Goal: Navigation & Orientation: Find specific page/section

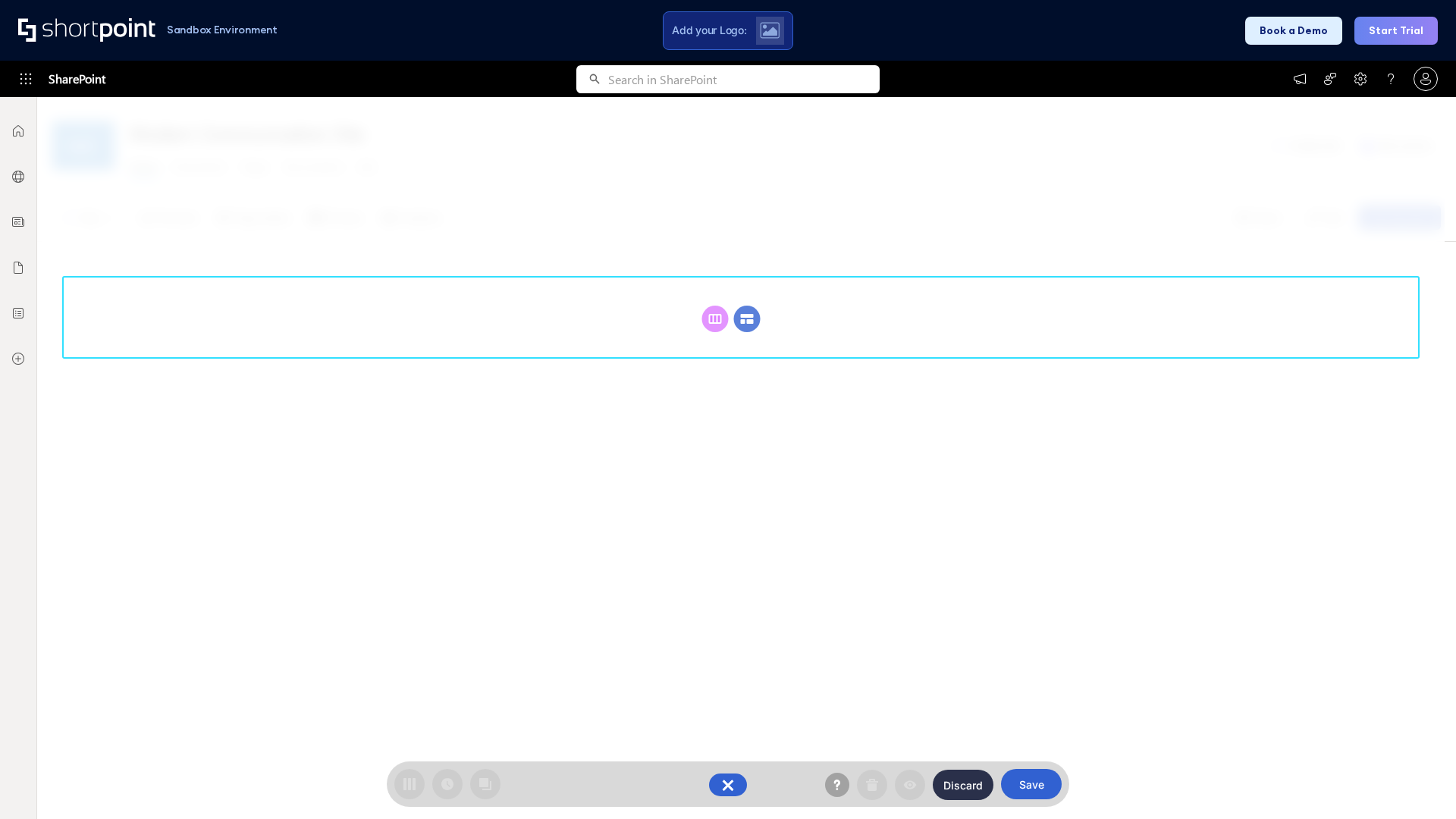
click at [747, 319] on circle at bounding box center [747, 319] width 26 height 26
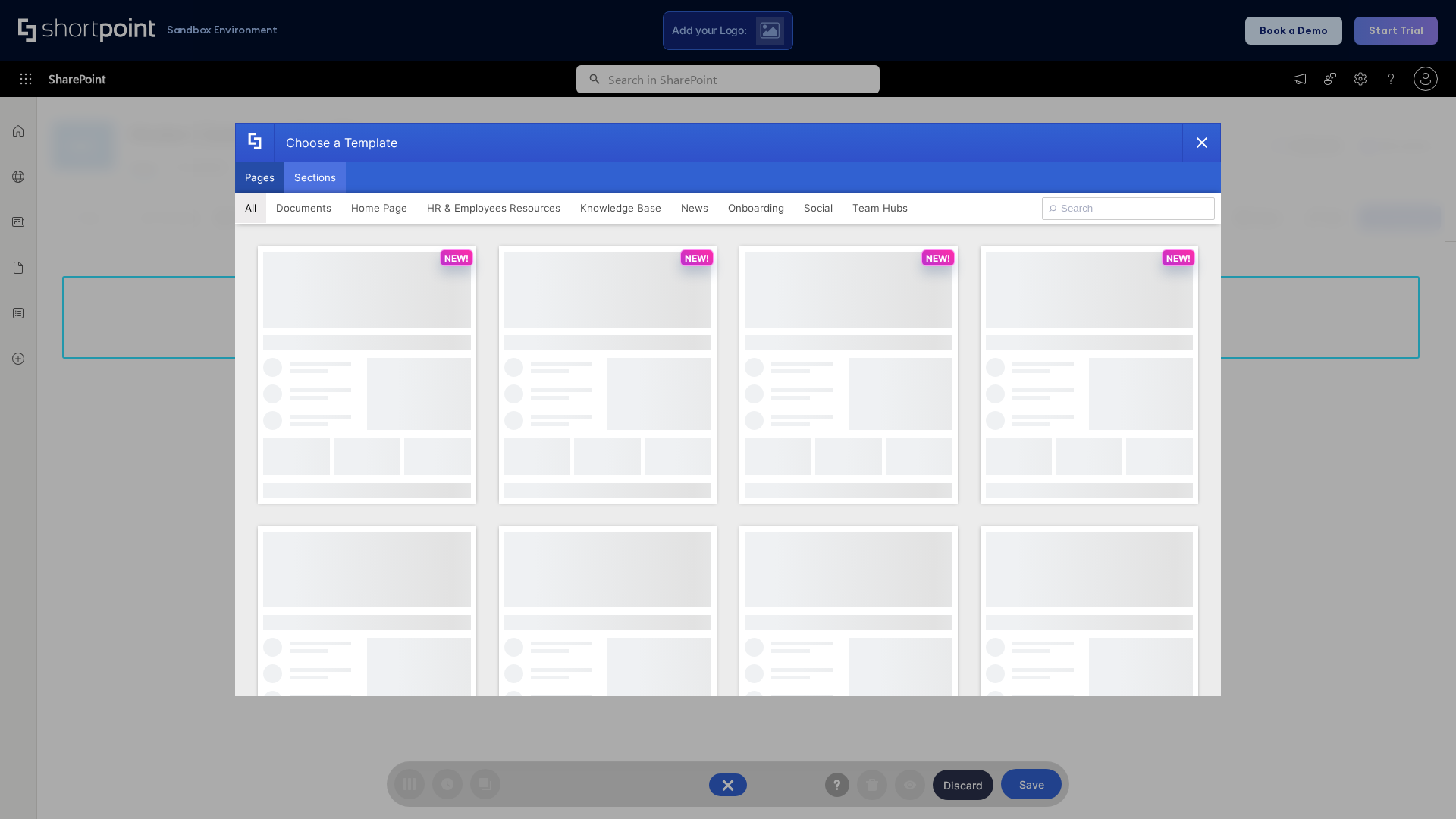
click at [315, 178] on button "Sections" at bounding box center [315, 178] width 61 height 30
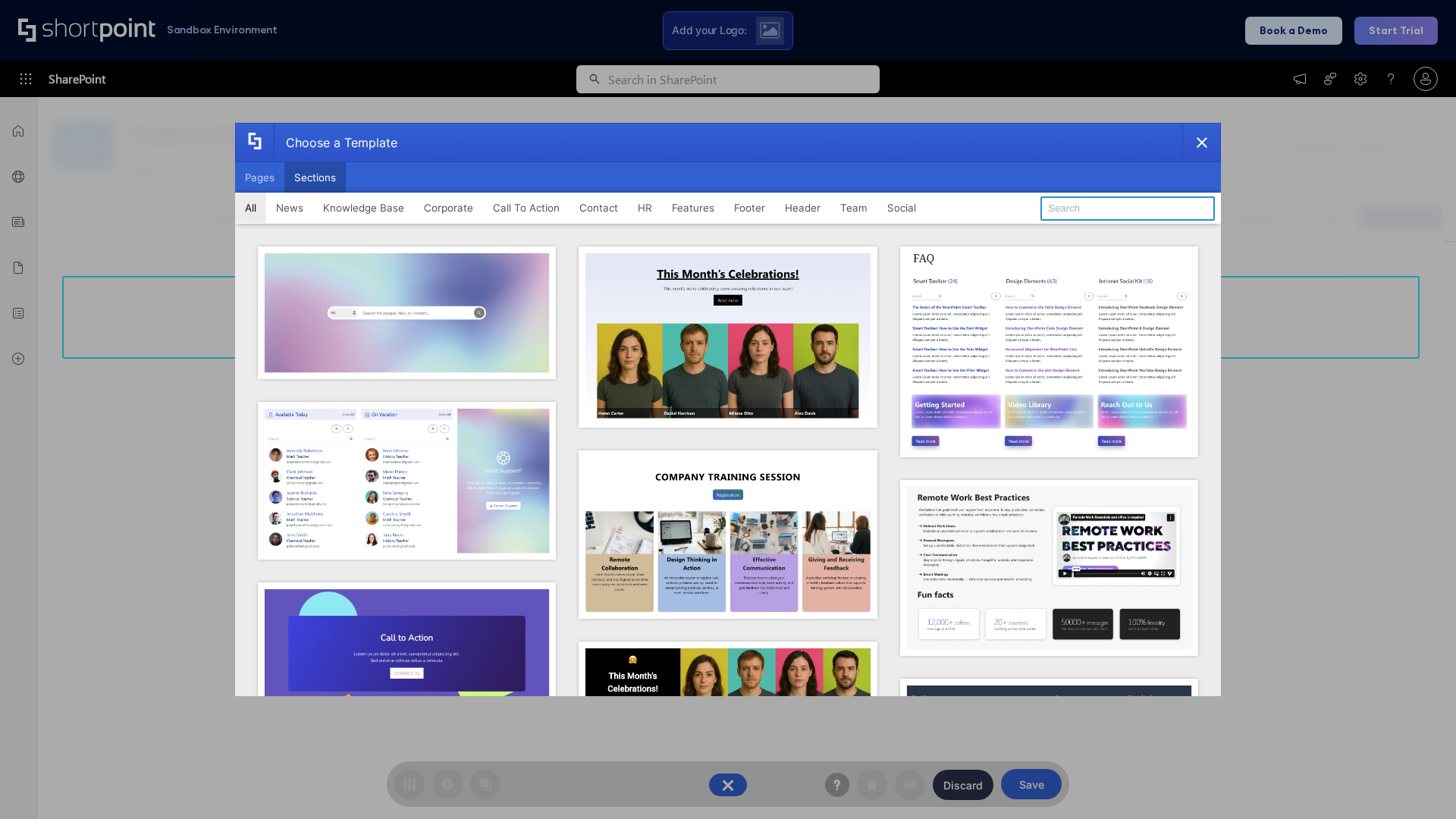
type input "Contact Us 2"
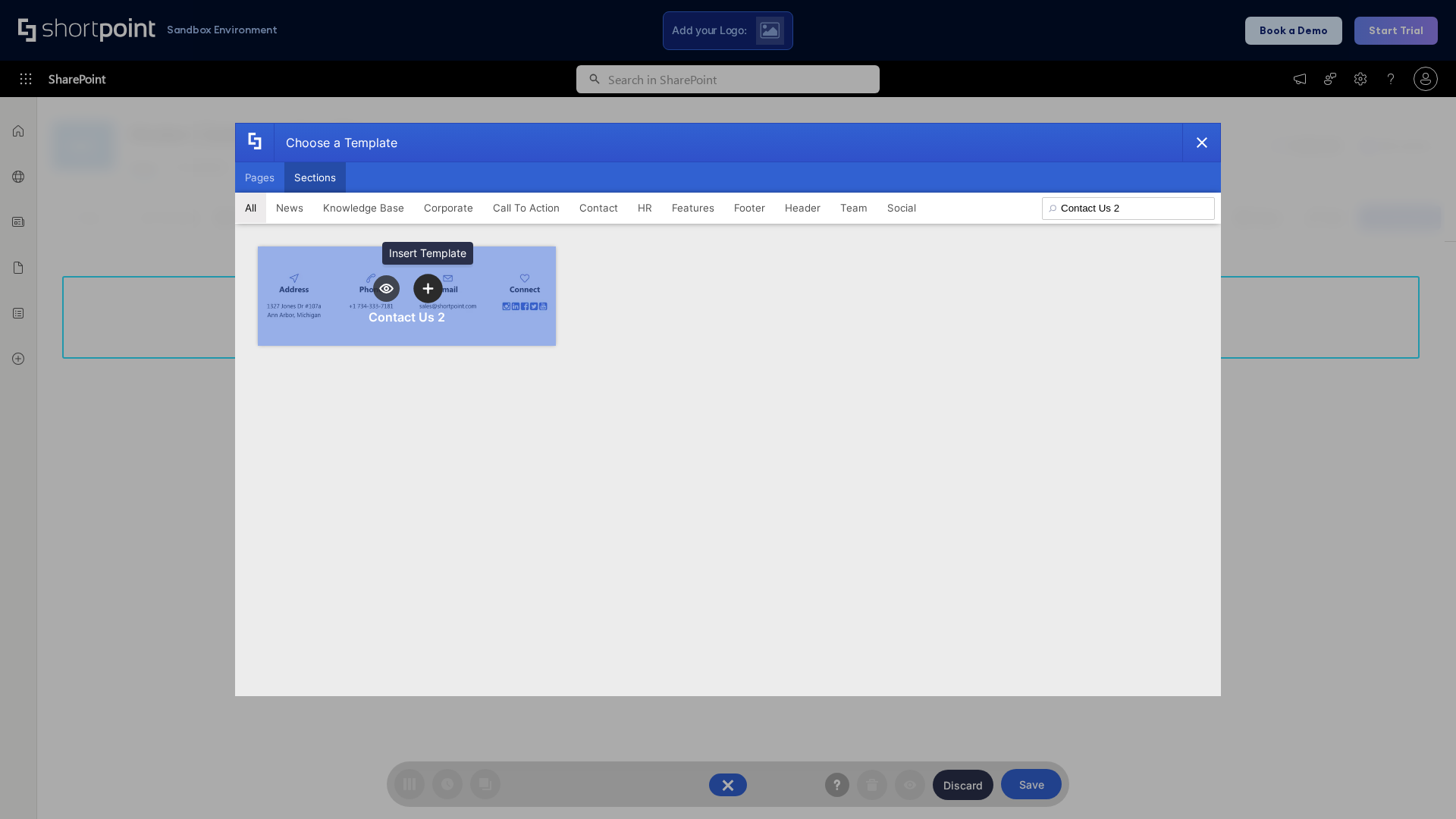
click at [428, 288] on icon "template selector" at bounding box center [427, 288] width 10 height 10
